Goal: Transaction & Acquisition: Purchase product/service

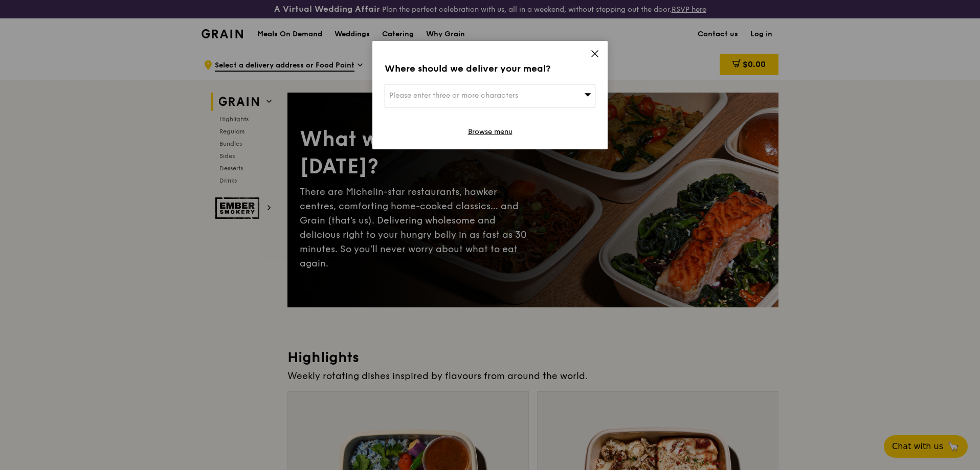
click at [598, 49] on div "Where should we deliver your meal? Please enter three or more characters Browse…" at bounding box center [489, 95] width 235 height 108
click at [596, 54] on icon at bounding box center [594, 53] width 9 height 9
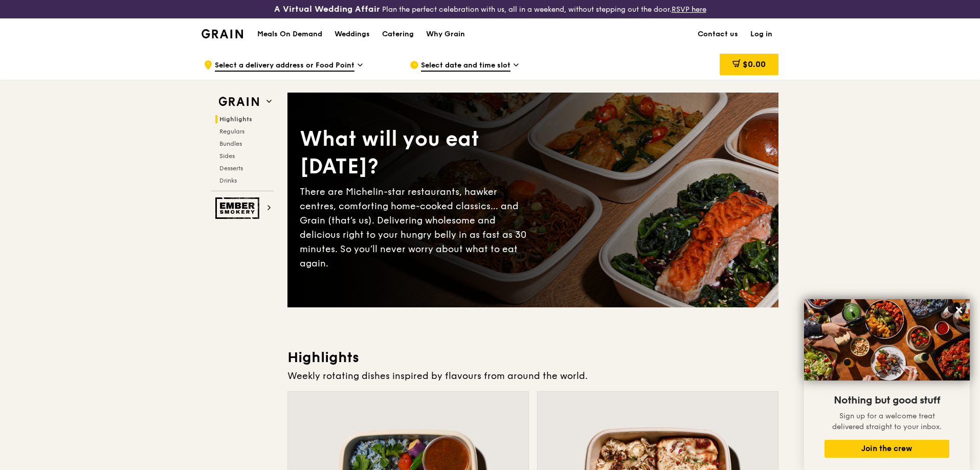
click at [345, 62] on span "Select a delivery address or Food Point" at bounding box center [285, 65] width 140 height 11
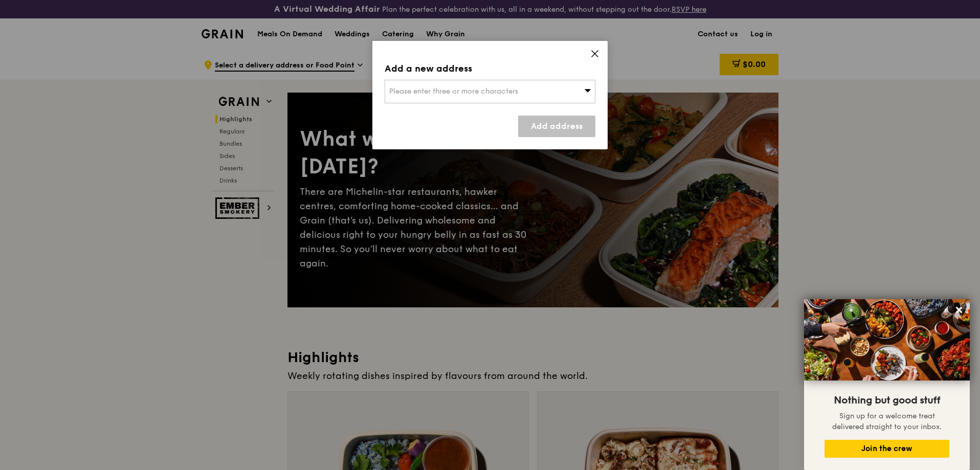
click at [599, 49] on icon at bounding box center [594, 53] width 9 height 9
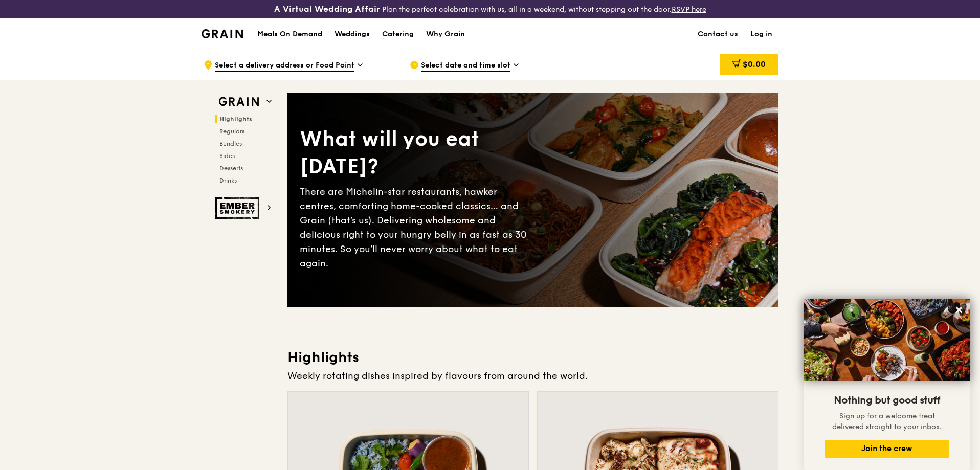
click at [311, 32] on h1 "Meals On Demand" at bounding box center [289, 34] width 65 height 10
click at [293, 39] on div "Meals On Demand Weddings Catering Why Grain" at bounding box center [361, 33] width 220 height 31
click at [292, 37] on h1 "Meals On Demand" at bounding box center [289, 34] width 65 height 10
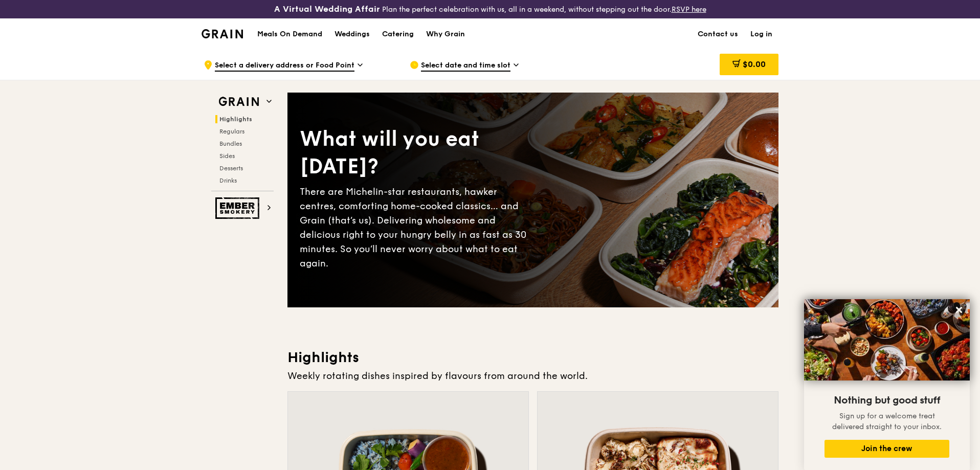
click at [355, 69] on div ".cls-1 { fill: none; stroke: #fff; stroke-linecap: round; stroke-linejoin: roun…" at bounding box center [299, 65] width 190 height 31
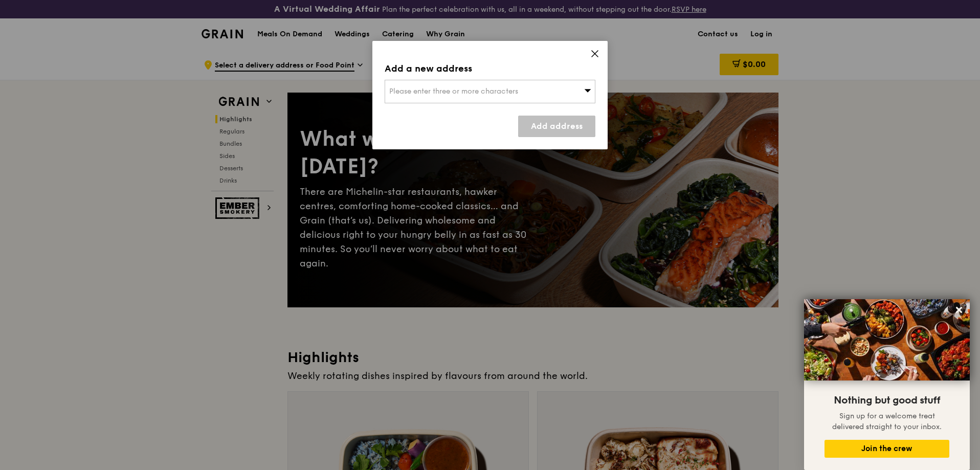
click at [587, 50] on div "Add a new address Please enter three or more characters Add address" at bounding box center [489, 95] width 235 height 108
click at [600, 53] on div "Add a new address Please enter three or more characters Add address" at bounding box center [489, 95] width 235 height 108
click at [599, 53] on icon at bounding box center [594, 53] width 9 height 9
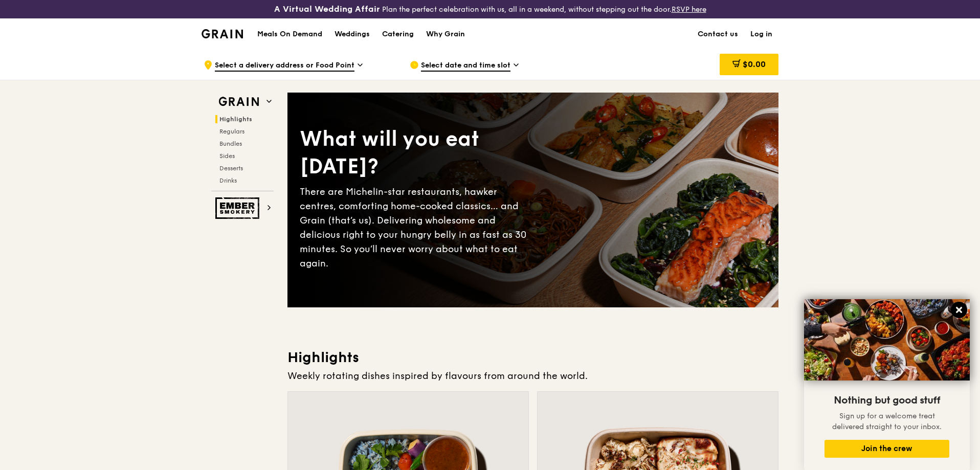
click at [957, 309] on icon at bounding box center [959, 310] width 6 height 6
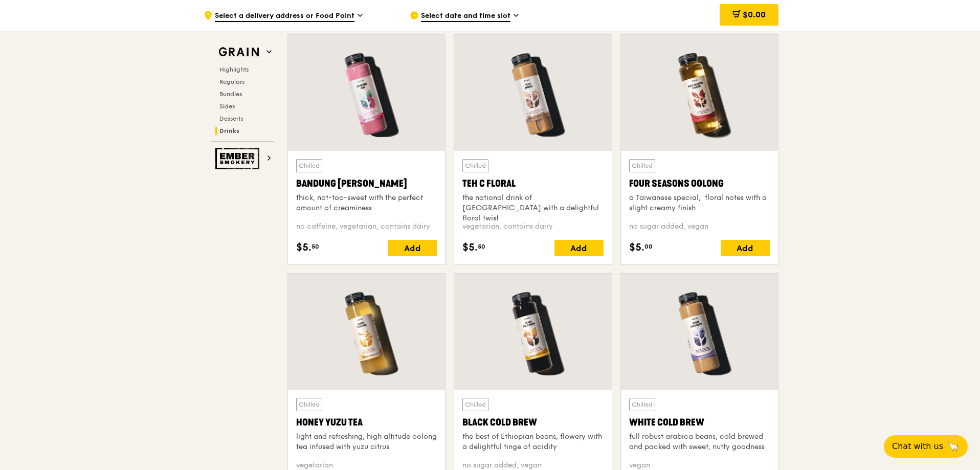
scroll to position [409, 0]
